Goal: Navigation & Orientation: Find specific page/section

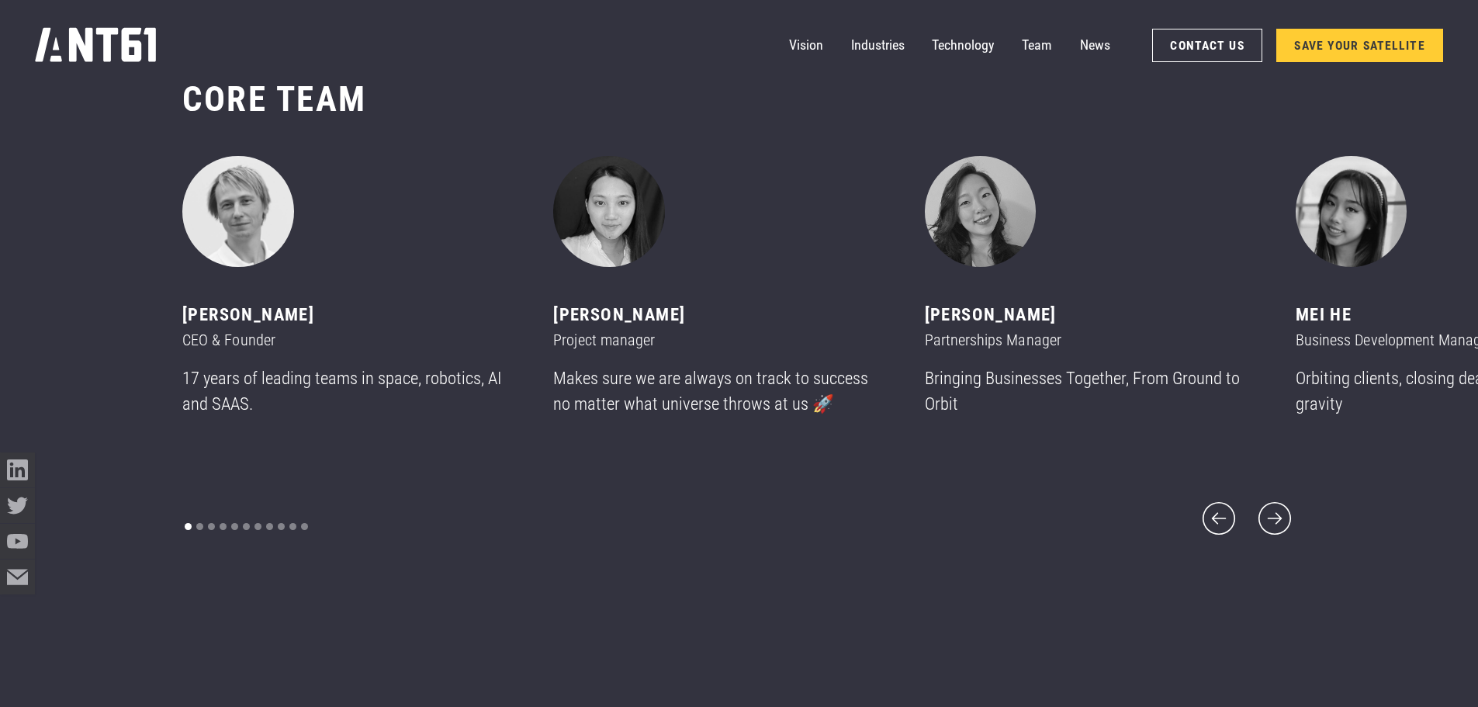
scroll to position [8536, 0]
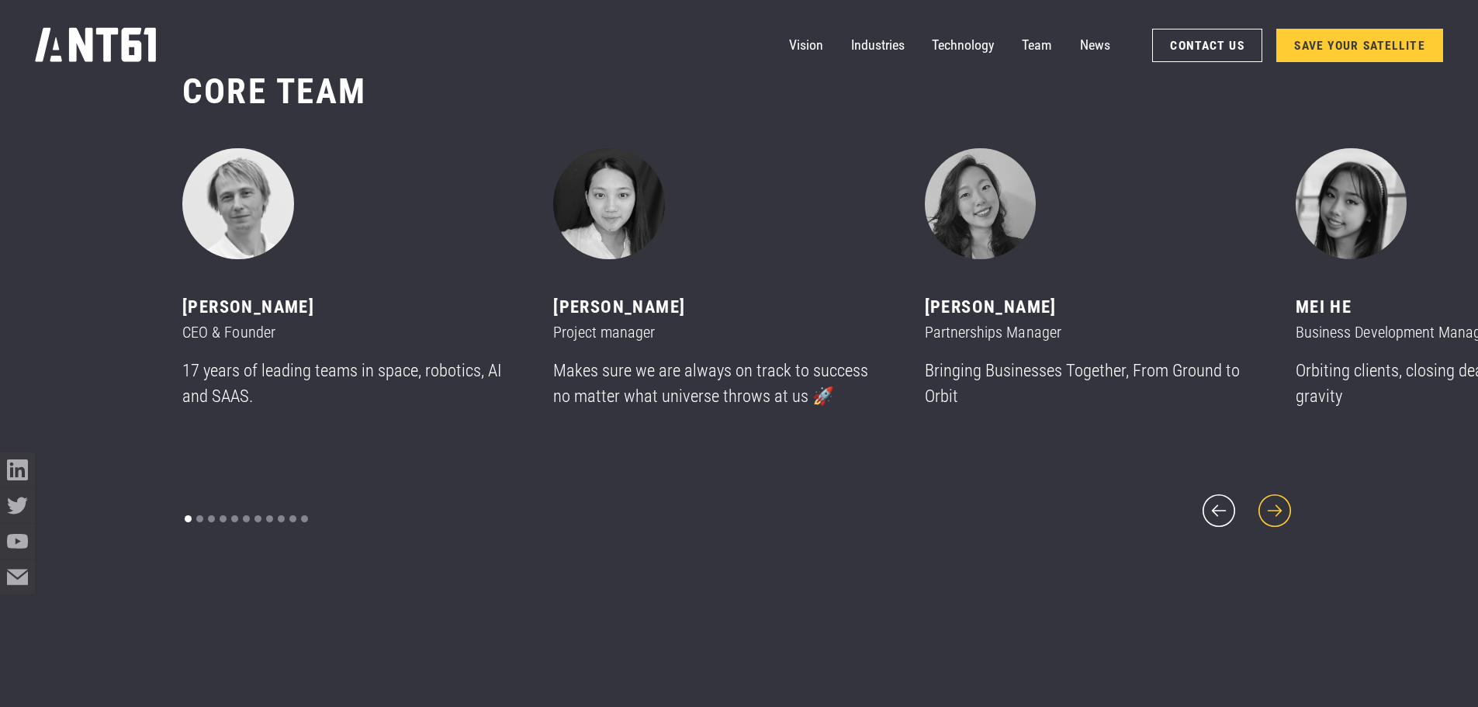
click at [1272, 495] on icon "next slide" at bounding box center [1275, 511] width 42 height 42
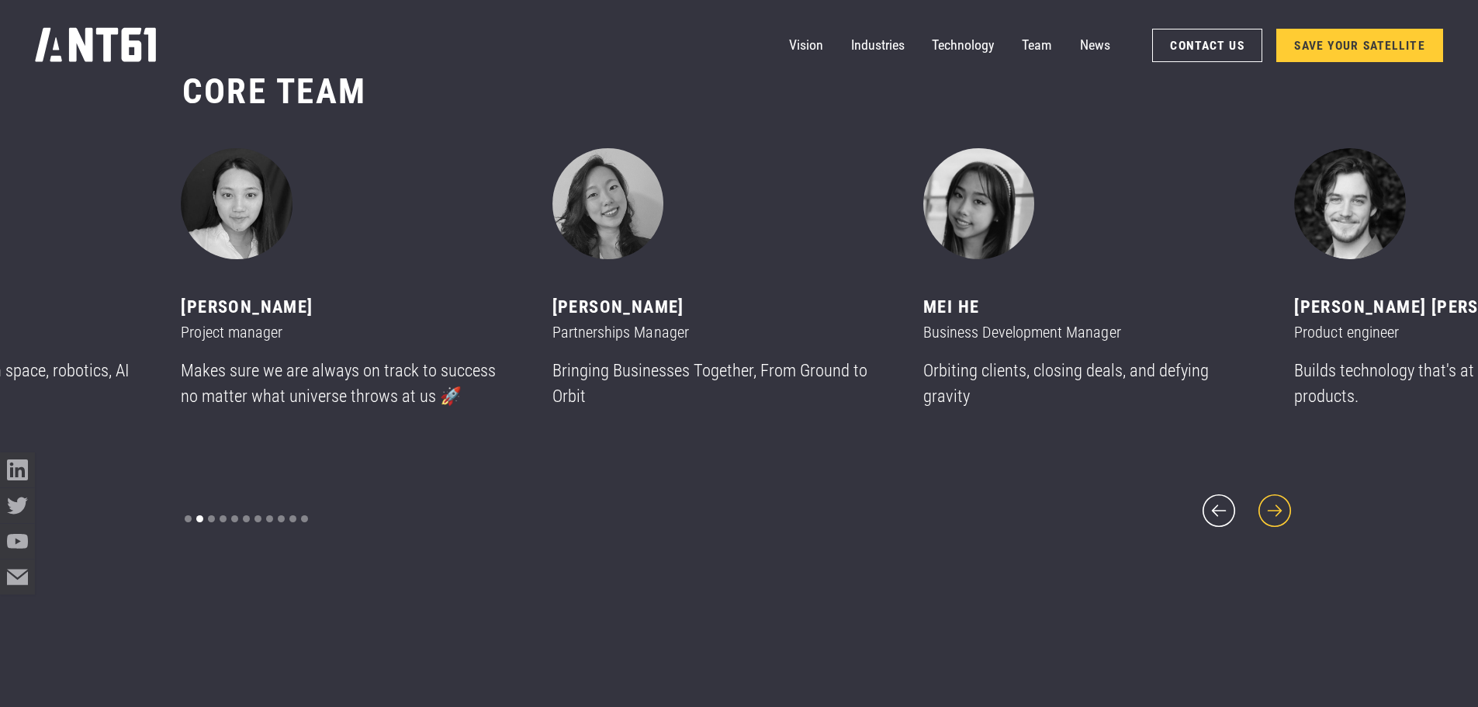
click at [1276, 495] on icon "next slide" at bounding box center [1275, 511] width 42 height 42
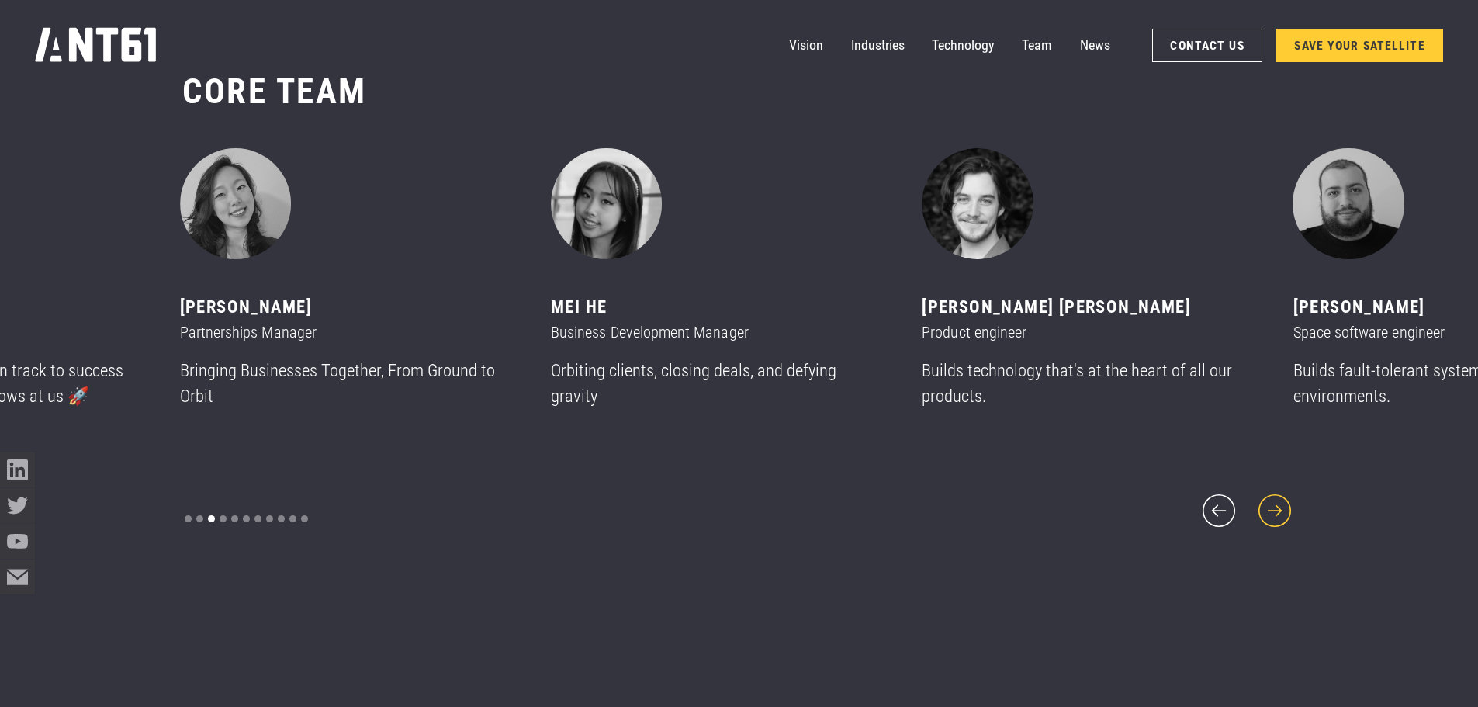
click at [1267, 492] on icon "next slide" at bounding box center [1275, 511] width 42 height 42
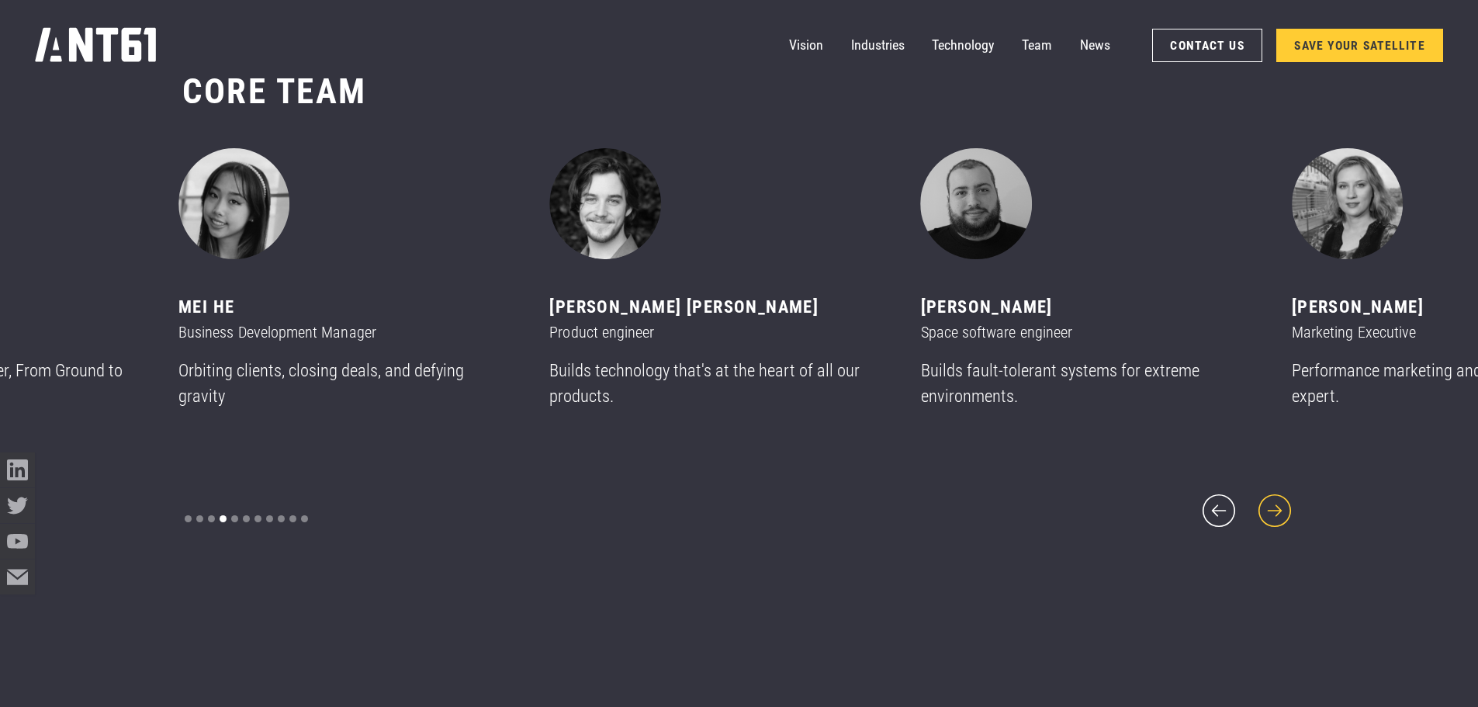
click at [1270, 502] on icon "next slide" at bounding box center [1275, 511] width 42 height 42
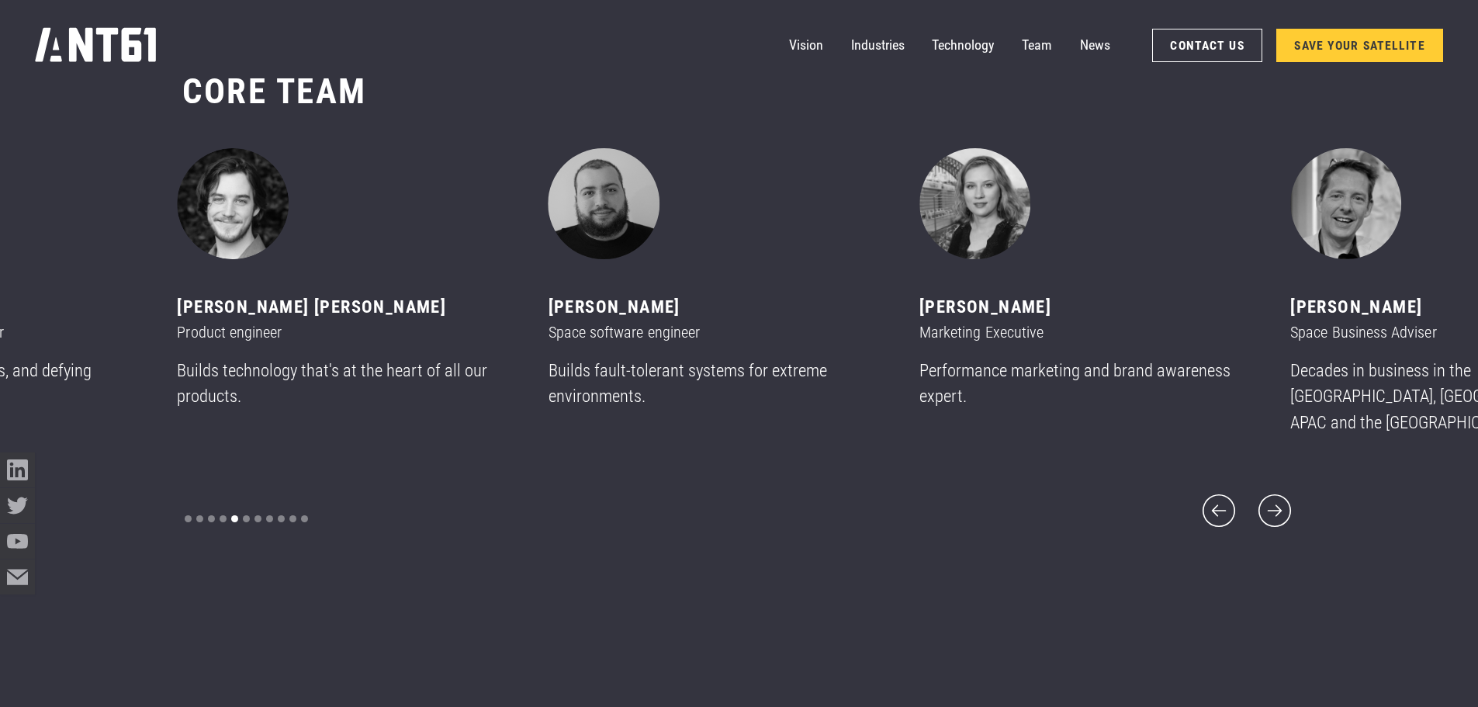
drag, startPoint x: 1274, startPoint y: 504, endPoint x: 1193, endPoint y: 545, distance: 90.6
click at [1193, 545] on div "CORE team ‍ [PERSON_NAME] CEO & Founder 17 years of leading teams in space, rob…" at bounding box center [739, 300] width 1114 height 601
click at [1275, 498] on icon "next slide" at bounding box center [1275, 510] width 33 height 33
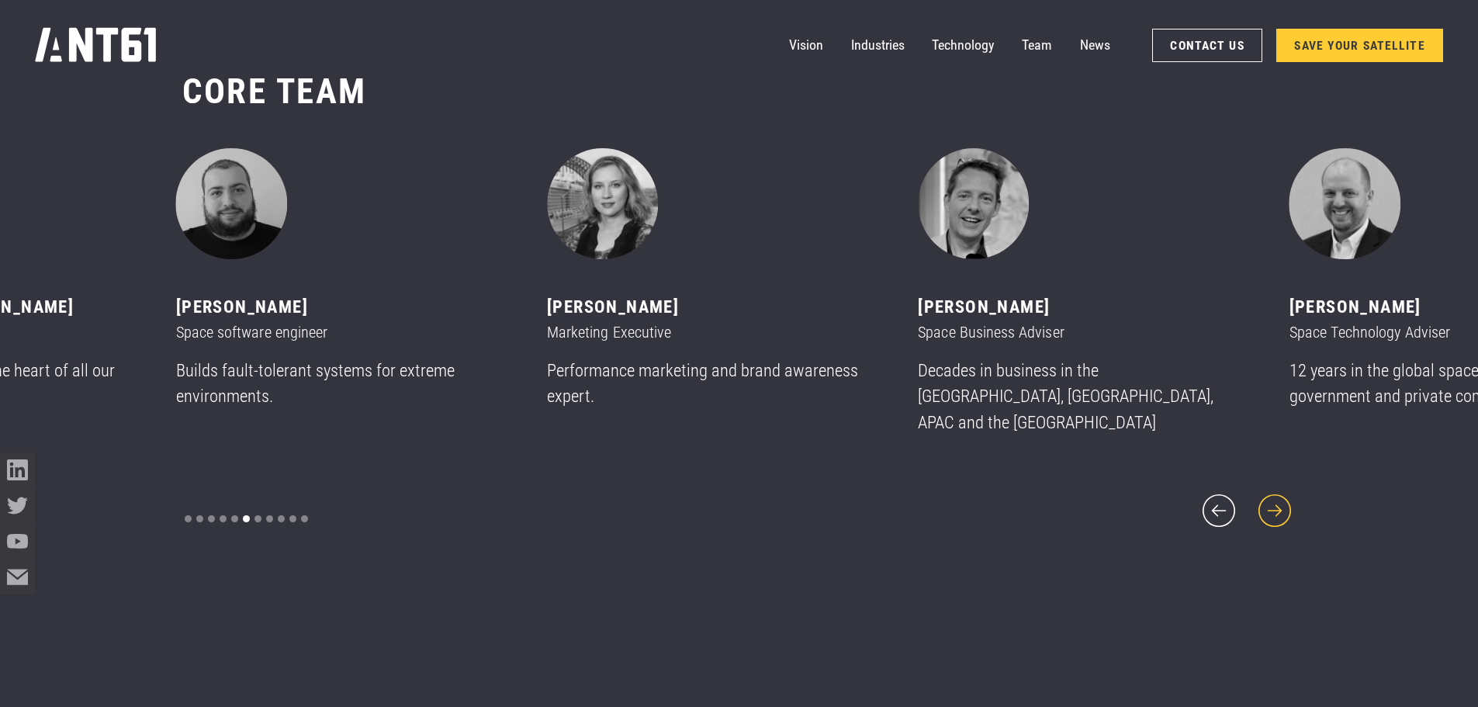
click at [1275, 498] on icon "next slide" at bounding box center [1275, 510] width 33 height 33
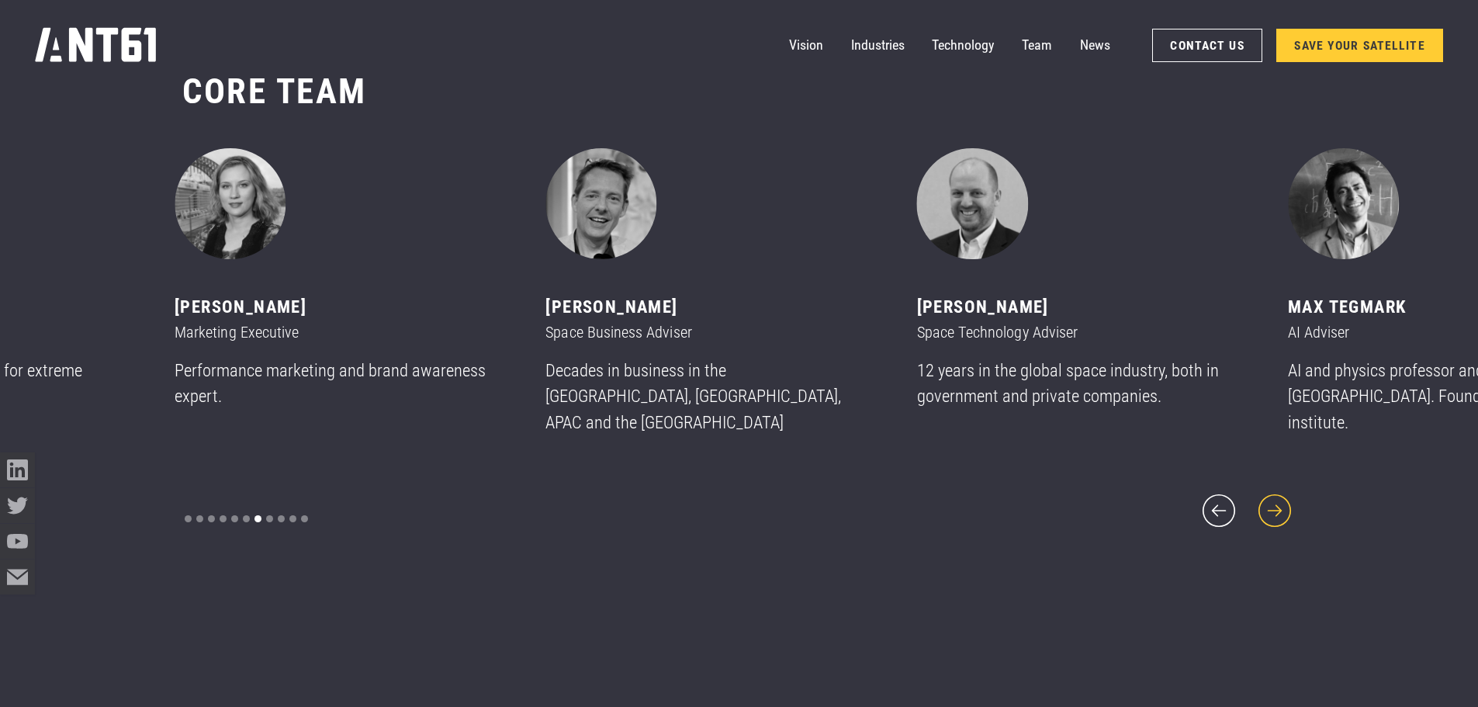
click at [1275, 498] on icon "next slide" at bounding box center [1275, 510] width 33 height 33
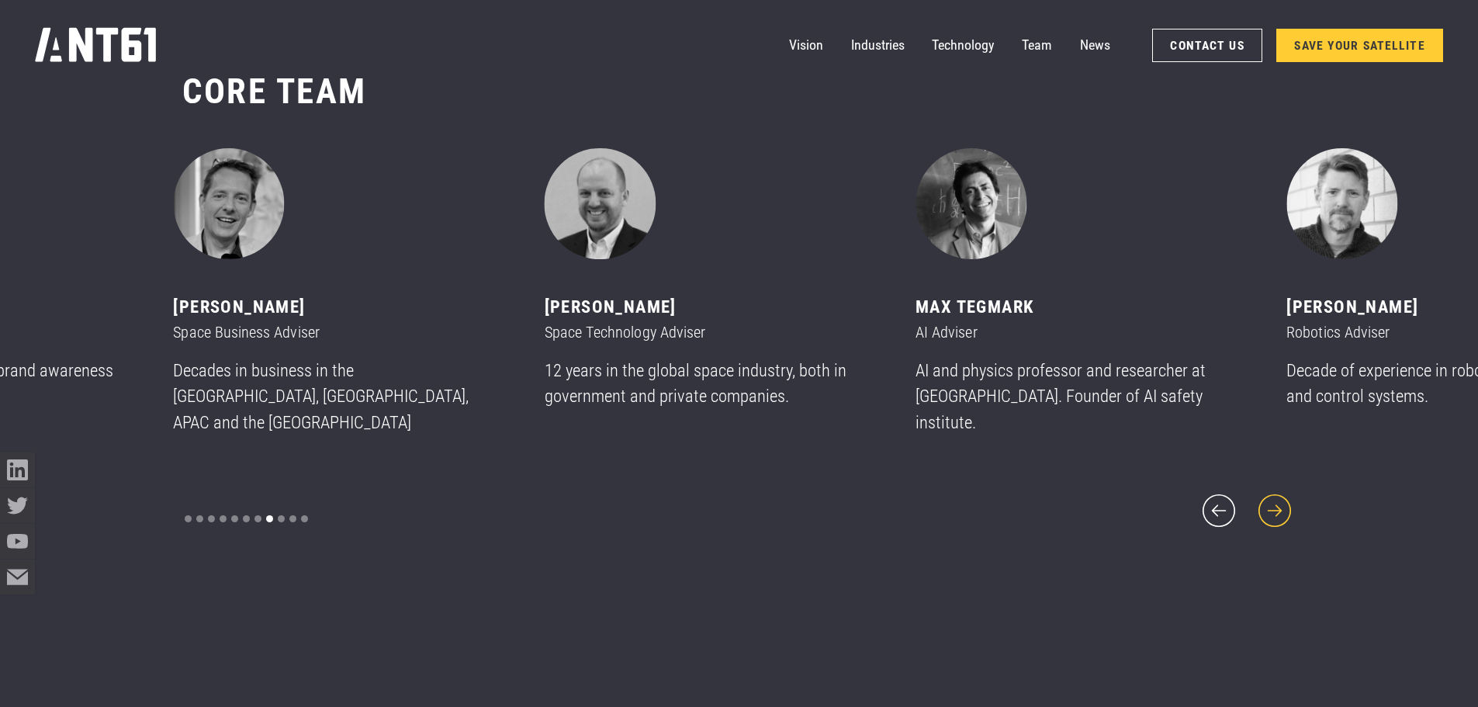
click at [1275, 498] on icon "next slide" at bounding box center [1275, 510] width 33 height 33
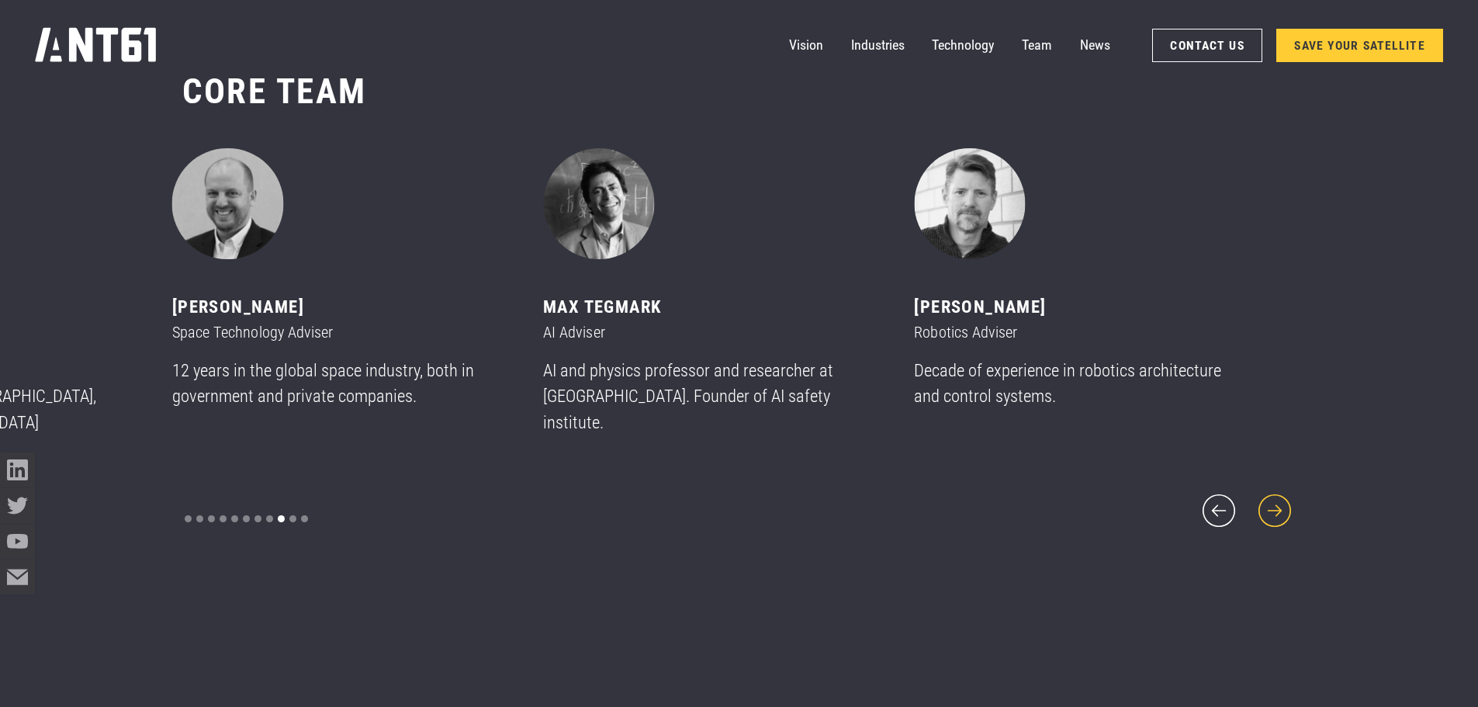
click at [1275, 498] on icon "next slide" at bounding box center [1275, 510] width 33 height 33
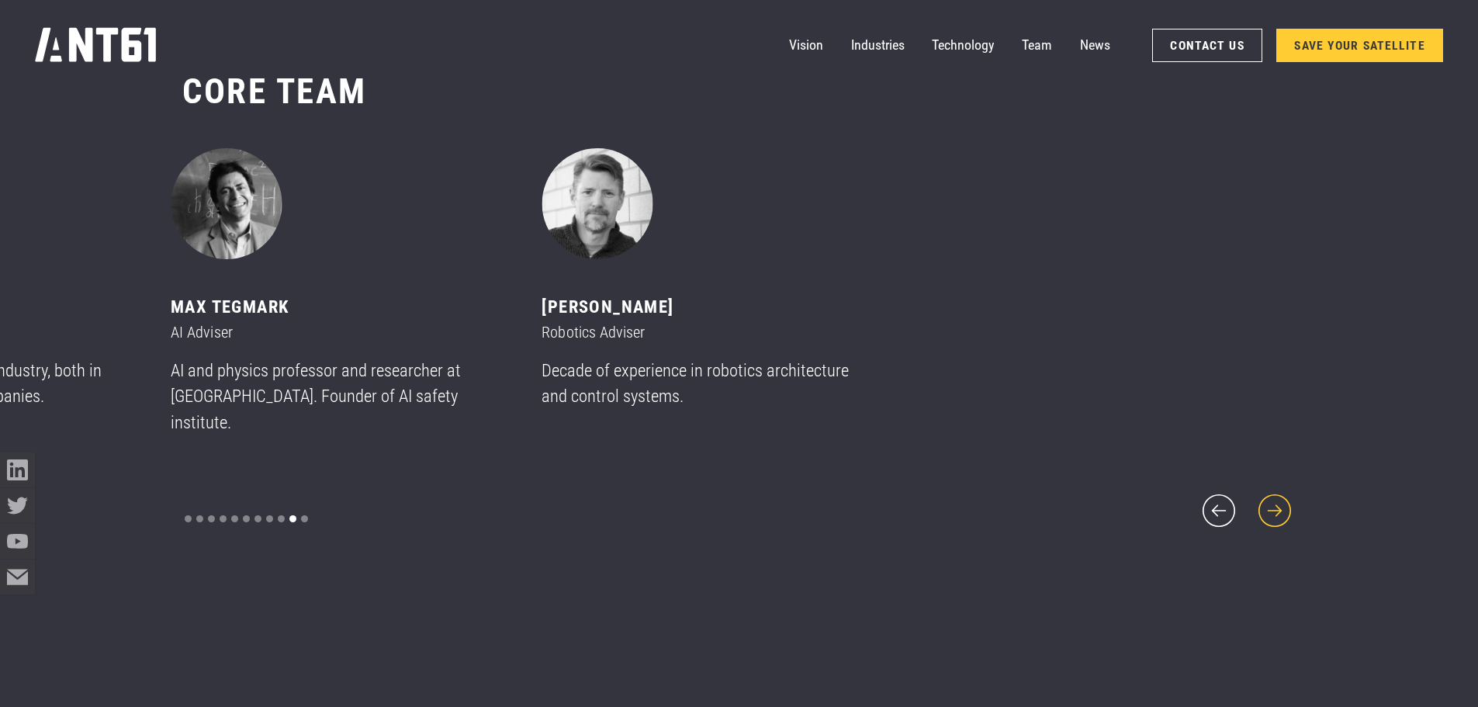
click at [1275, 498] on icon "next slide" at bounding box center [1275, 510] width 33 height 33
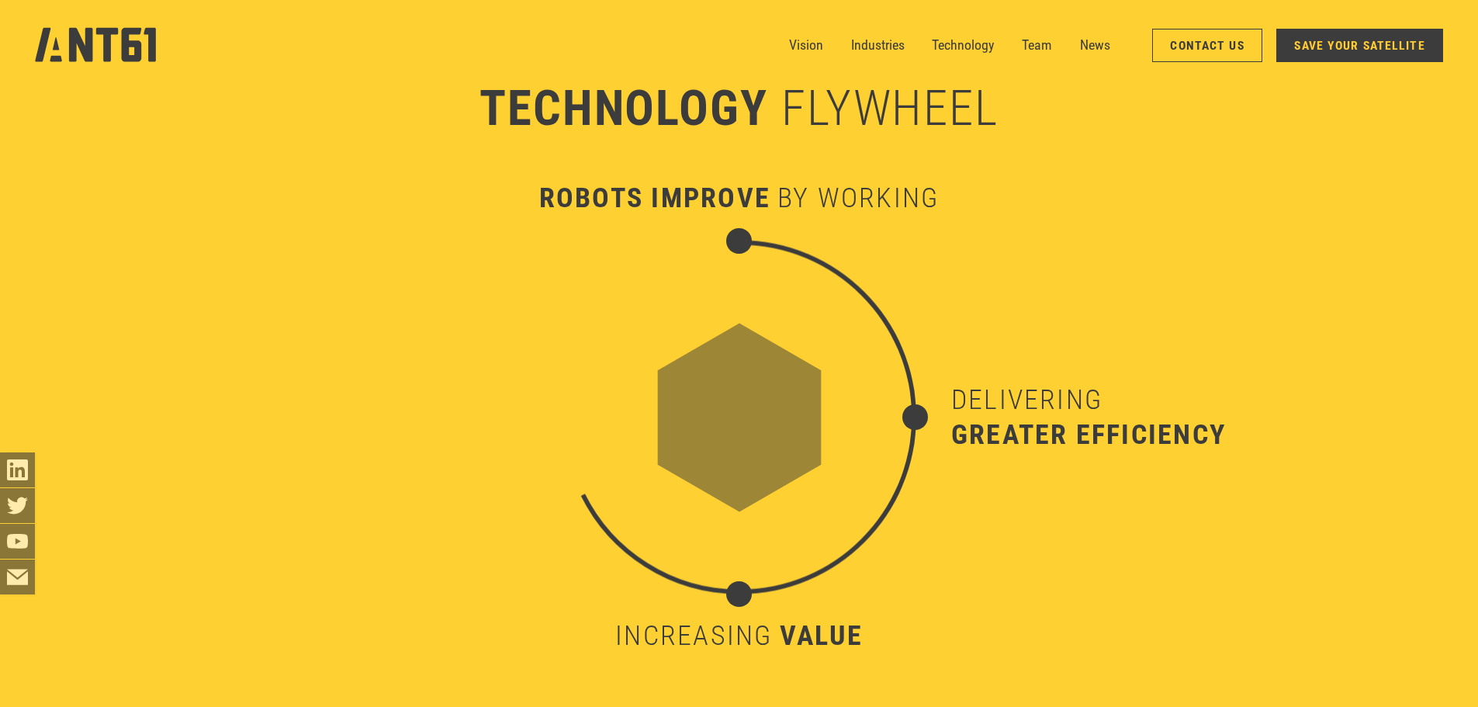
scroll to position [6911, 0]
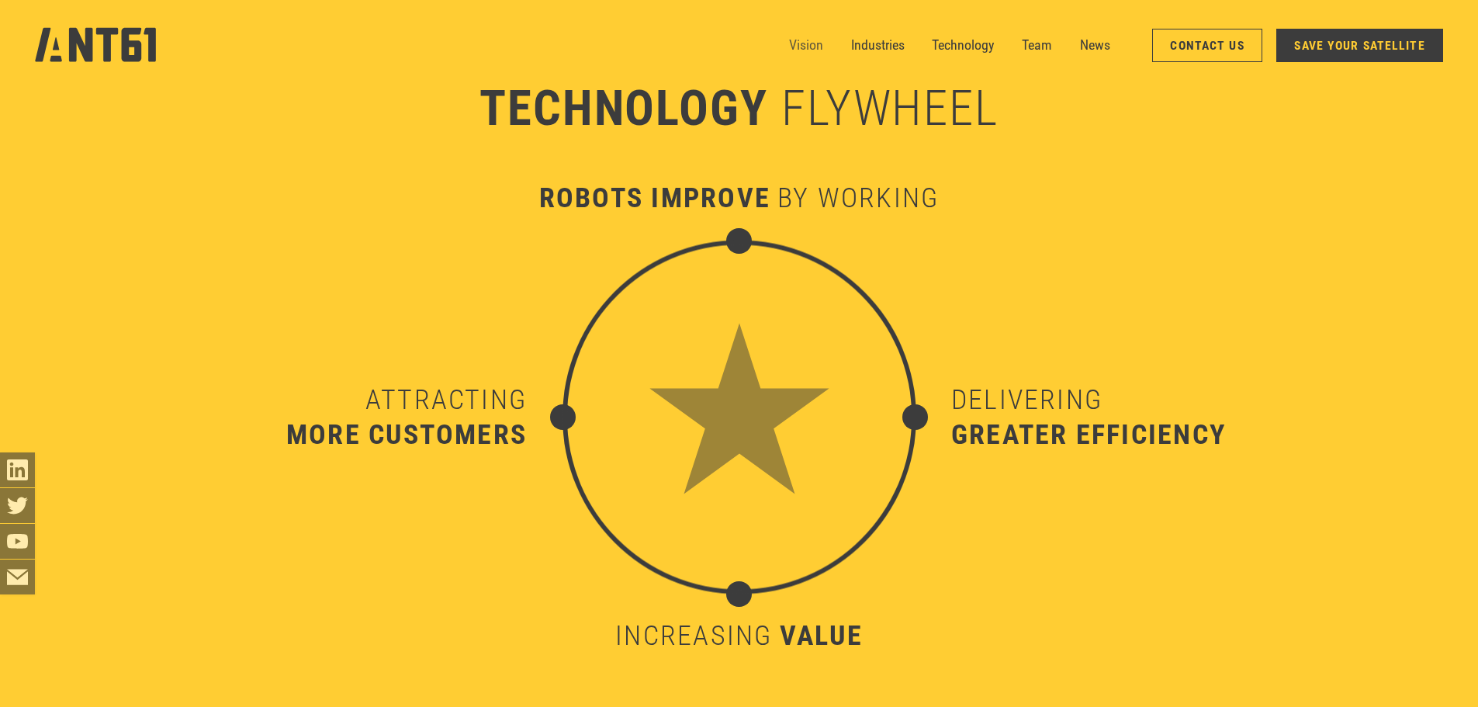
click at [791, 47] on link "Vision" at bounding box center [806, 45] width 34 height 35
